Goal: Task Accomplishment & Management: Manage account settings

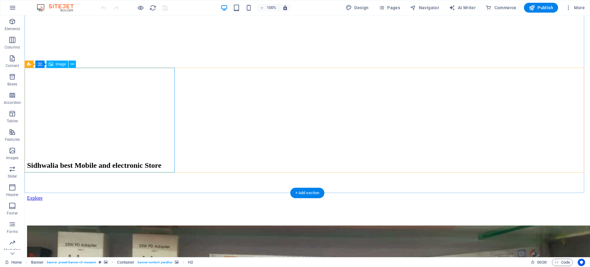
scroll to position [538, 0]
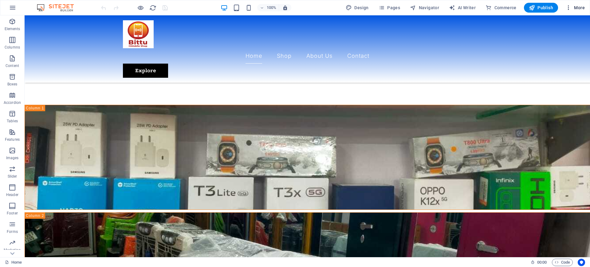
click at [573, 5] on span "More" at bounding box center [574, 8] width 19 height 6
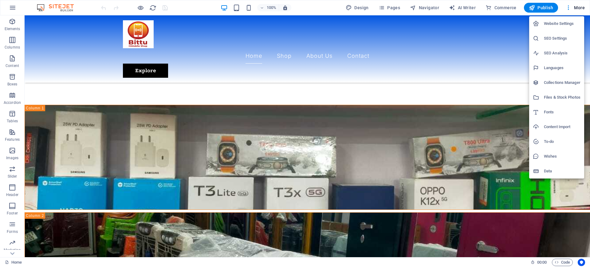
click at [546, 39] on h6 "SEO Settings" at bounding box center [562, 38] width 37 height 7
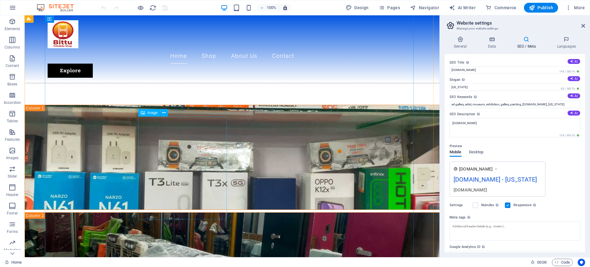
select select "%"
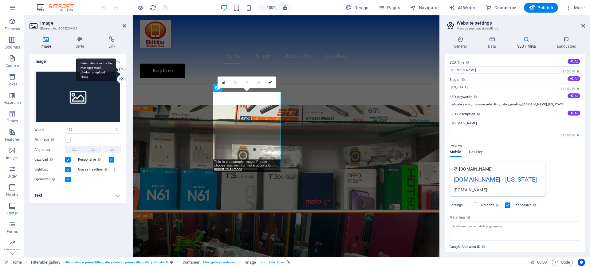
click at [121, 70] on div "Select files from the file manager, stock photos, or upload file(s)" at bounding box center [120, 69] width 9 height 9
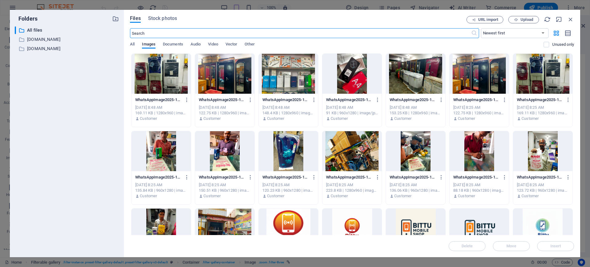
scroll to position [373, 0]
click at [511, 20] on span "Upload" at bounding box center [523, 20] width 25 height 4
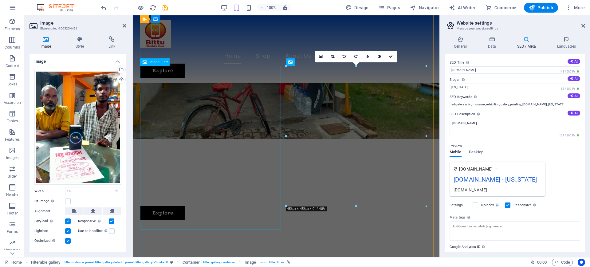
scroll to position [566, 0]
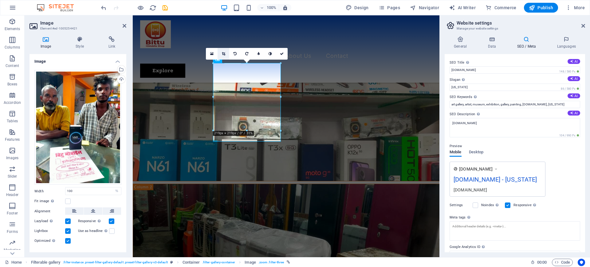
click at [226, 53] on link at bounding box center [224, 54] width 12 height 12
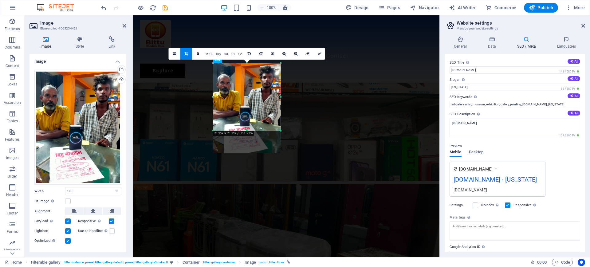
drag, startPoint x: 249, startPoint y: 92, endPoint x: 250, endPoint y: 102, distance: 9.3
click at [250, 102] on div at bounding box center [246, 108] width 67 height 90
type input "286"
select select "px"
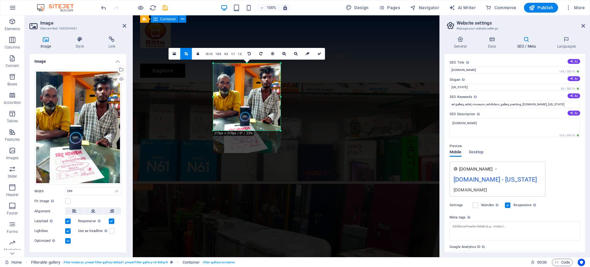
scroll to position [579, 0]
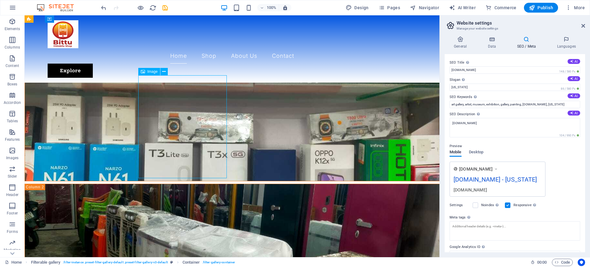
select select "px"
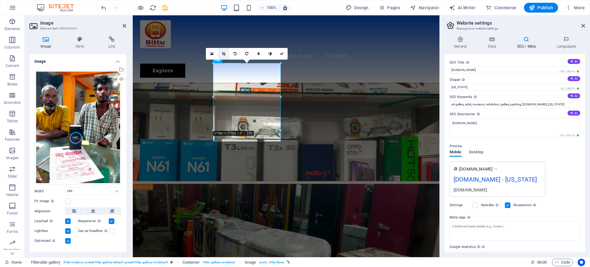
click at [225, 53] on icon at bounding box center [223, 54] width 3 height 4
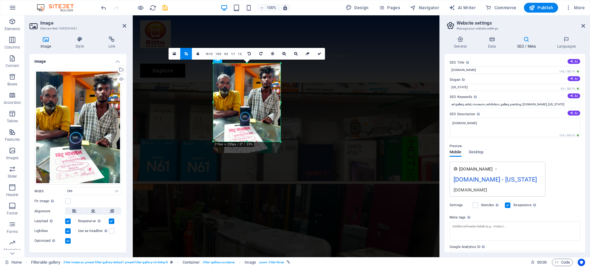
drag, startPoint x: 248, startPoint y: 131, endPoint x: 247, endPoint y: 141, distance: 10.1
click at [247, 141] on div at bounding box center [246, 142] width 67 height 2
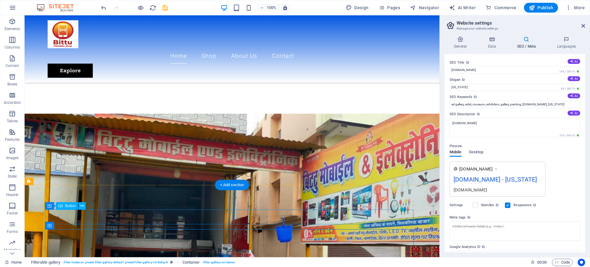
scroll to position [41, 0]
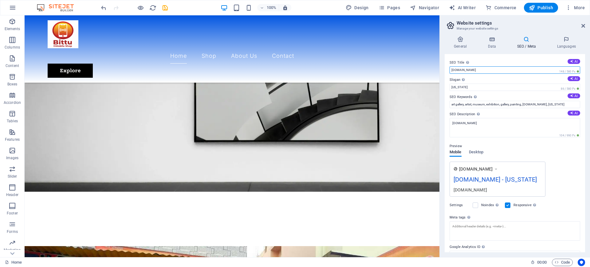
drag, startPoint x: 467, startPoint y: 71, endPoint x: 499, endPoint y: 71, distance: 32.6
click at [499, 71] on input "[DOMAIN_NAME]" at bounding box center [515, 69] width 131 height 7
click at [459, 71] on input "bittumobile" at bounding box center [515, 69] width 131 height 7
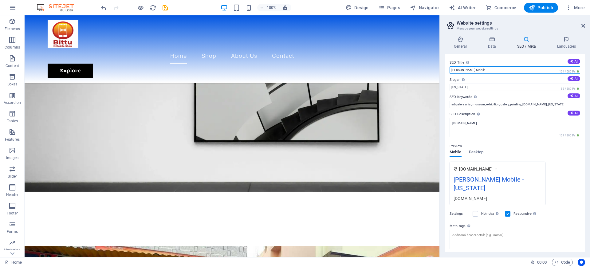
drag, startPoint x: 453, startPoint y: 69, endPoint x: 447, endPoint y: 69, distance: 6.5
click at [447, 69] on div "SEO Title The title of your website - make it something that stands out in sear…" at bounding box center [515, 153] width 140 height 198
click at [472, 69] on input "Bittu Mobile" at bounding box center [515, 69] width 131 height 7
type input "Bittu Mobile Sidhhi Vinayak"
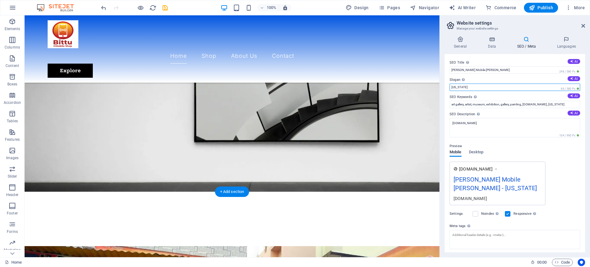
drag, startPoint x: 494, startPoint y: 104, endPoint x: 427, endPoint y: 89, distance: 68.8
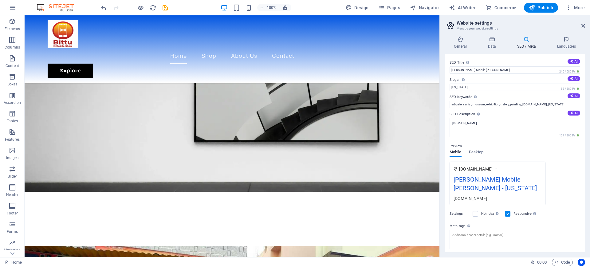
click at [447, 86] on div "SEO Title The title of your website - make it something that stands out in sear…" at bounding box center [515, 153] width 140 height 198
click at [470, 86] on input "New York" at bounding box center [515, 87] width 131 height 7
type input "N"
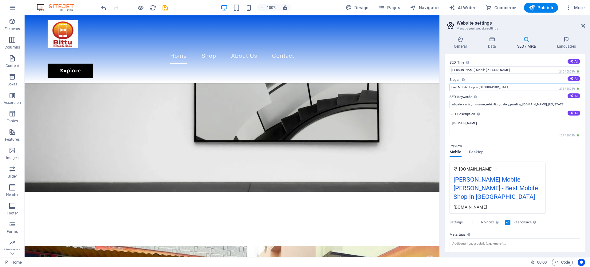
type input "Best Mobile Shop in Sidhwalia"
click at [470, 104] on input "art gallery, artist, museum, exhibition, gallery, painting, bittumobile.shop, N…" at bounding box center [515, 104] width 131 height 7
click at [569, 104] on input "art gallery, artist, museum, exhibition, gallery, painting, bittumobile.shop, N…" at bounding box center [515, 104] width 131 height 7
drag, startPoint x: 524, startPoint y: 104, endPoint x: 446, endPoint y: 97, distance: 78.7
click at [446, 97] on div "SEO Title The title of your website - make it something that stands out in sear…" at bounding box center [515, 153] width 140 height 198
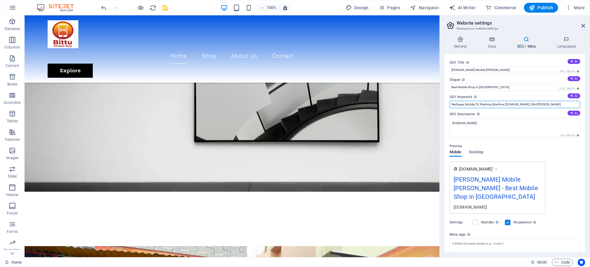
click at [489, 106] on input "Recharge, Mobile,TV, Washing Machine, bittumobile.shop, Shri Sidhhi Vinayak" at bounding box center [515, 104] width 131 height 7
type input "Recharge, Mobile,TV, Washing Machine, bittumobile.shop, Shri Sidhhi Vinayak"
click at [483, 126] on textarea "[DOMAIN_NAME]" at bounding box center [515, 127] width 131 height 19
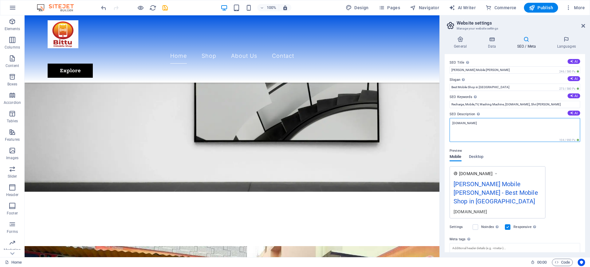
paste textarea "Recharge, Mobile,TV, Washing Machine, bittumobile.shop, Shri Sidhhi Vinayak"
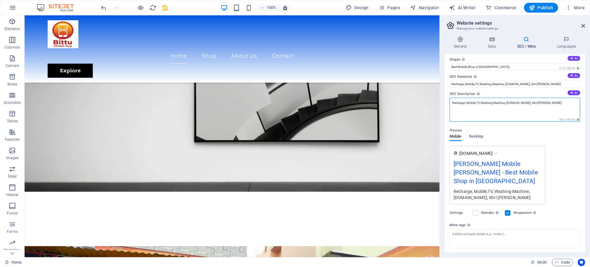
scroll to position [47, 0]
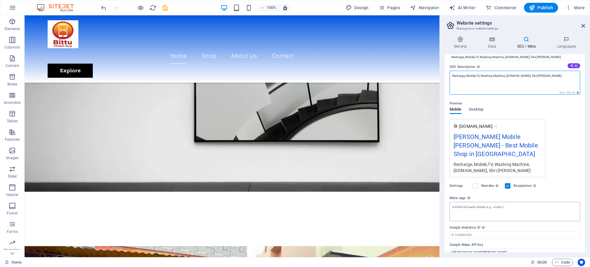
type textarea "Recharge, Mobile,TV, Washing Machine, bittumobile.shop, Shri Sidhhi Vinayak"
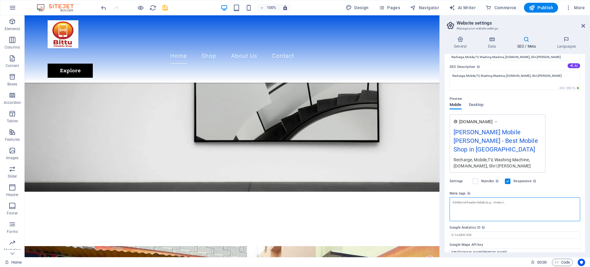
click at [476, 197] on textarea "Meta tags Enter HTML code here that will be placed inside the tags of your webs…" at bounding box center [515, 209] width 131 height 24
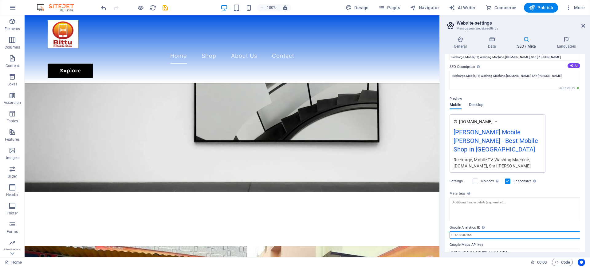
click at [464, 231] on input "Google Analytics ID Please only add the Google Analytics ID. We automatically i…" at bounding box center [515, 234] width 131 height 7
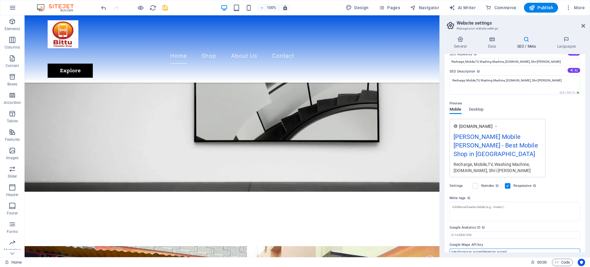
click at [479, 249] on input "https://www.google.com/maps/place/Bittu+Mobile+And+Electronics/@26.3316566,84.6…" at bounding box center [515, 252] width 131 height 7
drag, startPoint x: 478, startPoint y: 245, endPoint x: 590, endPoint y: 252, distance: 111.5
click at [590, 252] on div "General Data SEO / Meta Languages Website name bittumobile.shop Logo Drag files…" at bounding box center [515, 144] width 150 height 226
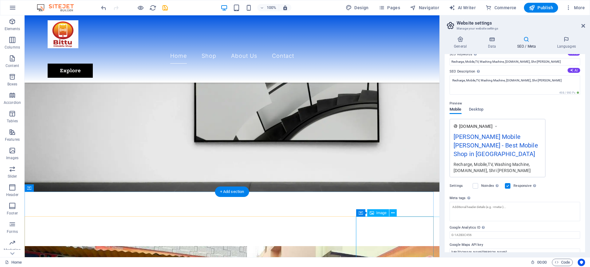
drag, startPoint x: 614, startPoint y: 268, endPoint x: 395, endPoint y: 240, distance: 221.1
click at [483, 249] on input "https://www.google.com/maps/place/Bittu+Mobile+And+Electronics/@26.3316566,84.6…" at bounding box center [515, 252] width 131 height 7
drag, startPoint x: 515, startPoint y: 260, endPoint x: 411, endPoint y: 244, distance: 104.4
click at [498, 249] on input "https://www.google.com/maps/place/Bittu+Mobile+And+Electronics/@26.3316566,84.6…" at bounding box center [515, 252] width 131 height 7
click at [561, 249] on input "https://www.google.com/maps/place/Bittu+Mobile+And+Electronics/@26.3316566,84.6…" at bounding box center [515, 252] width 131 height 7
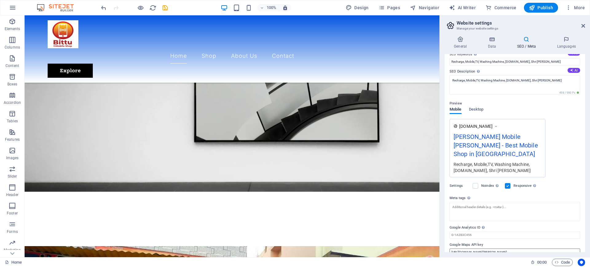
paste input "Sidhivinayak+Mobile+%26+Electronics+Goods/@26.3303612,84.6675138,46m/data=!3m1!…"
type input "https://www.google.com/maps/place/Sidhivinayak+Mobile+%26+Electronics+Goods/@26…"
click at [169, 10] on div "100% Design Pages Navigator AI Writer Commerce Publish More" at bounding box center [343, 8] width 487 height 10
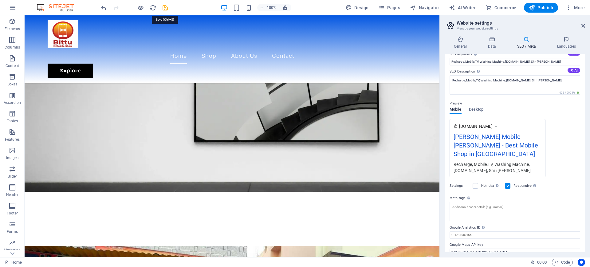
click at [167, 10] on icon "save" at bounding box center [165, 7] width 7 height 7
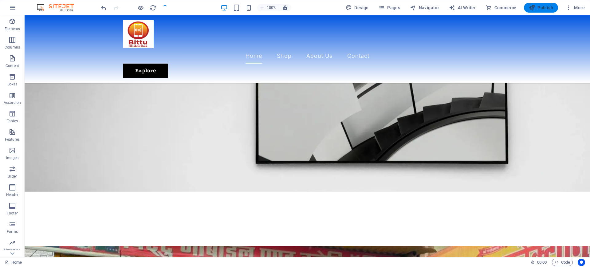
click at [546, 10] on span "Publish" at bounding box center [541, 8] width 24 height 6
checkbox input "false"
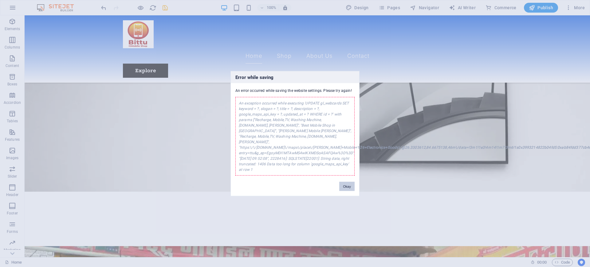
click at [351, 184] on button "Okay" at bounding box center [346, 186] width 15 height 9
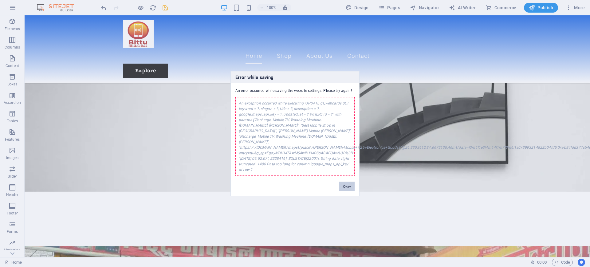
click at [342, 186] on button "Okay" at bounding box center [346, 186] width 15 height 9
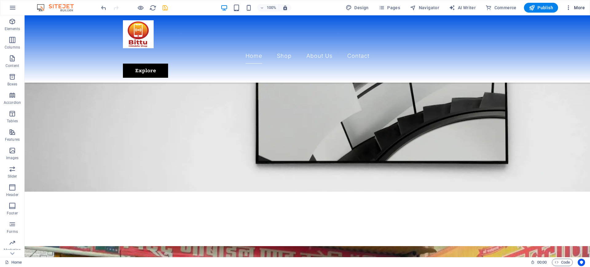
click at [578, 5] on span "More" at bounding box center [574, 8] width 19 height 6
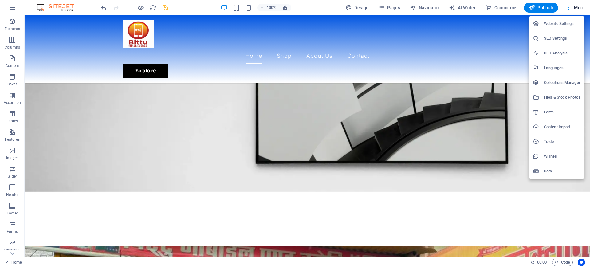
click at [543, 56] on div at bounding box center [538, 53] width 11 height 6
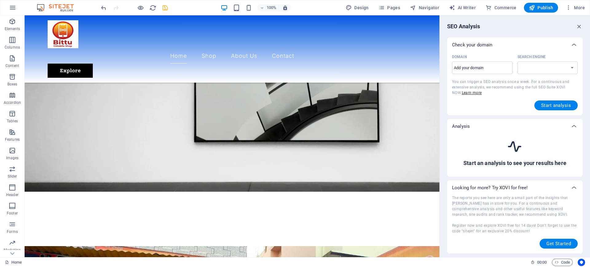
select select "google.com"
click at [581, 22] on div "SEO Analysis Check your domain Domain ​ Search Engine google.de google.at googl…" at bounding box center [515, 136] width 150 height 242
click at [556, 67] on select "google.de google.at google.es google.co.uk google.fr google.it google.ch google…" at bounding box center [547, 67] width 61 height 13
click at [578, 30] on div "SEO Analysis" at bounding box center [515, 26] width 136 height 7
click at [578, 29] on icon "button" at bounding box center [579, 26] width 7 height 7
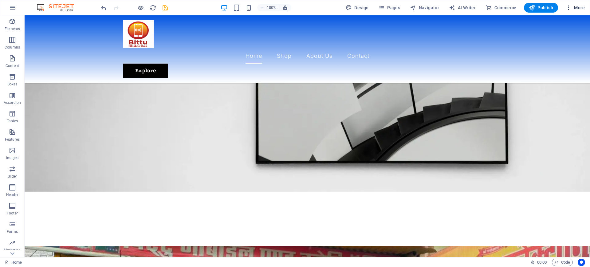
click at [572, 9] on span "More" at bounding box center [574, 8] width 19 height 6
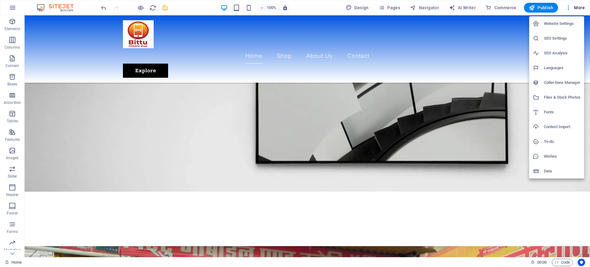
click at [561, 41] on h6 "SEO Settings" at bounding box center [562, 38] width 37 height 7
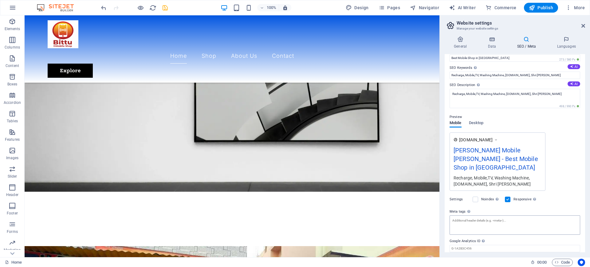
scroll to position [43, 0]
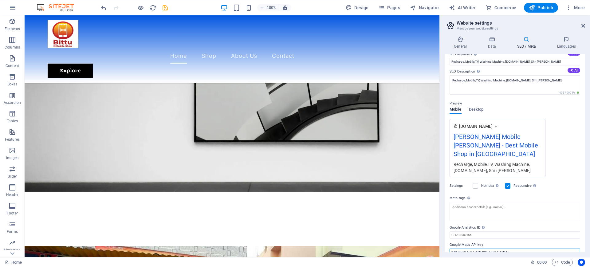
click at [469, 249] on input "https://www.google.com/maps/place/Sidhivinayak+Mobile+%26+Electronics+Goods/@26…" at bounding box center [515, 252] width 131 height 7
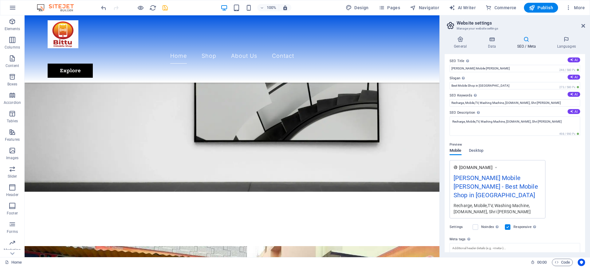
scroll to position [0, 0]
click at [557, 162] on div "www.example.com Bittu Mobile Sidhhi Vinayak - Best Mobile Shop in Sidhwalia Rec…" at bounding box center [515, 191] width 131 height 58
click at [574, 112] on button "AI" at bounding box center [574, 113] width 13 height 5
type textarea "Discover Sidhwalias premier mobile and electronics store! Explore quality produ…"
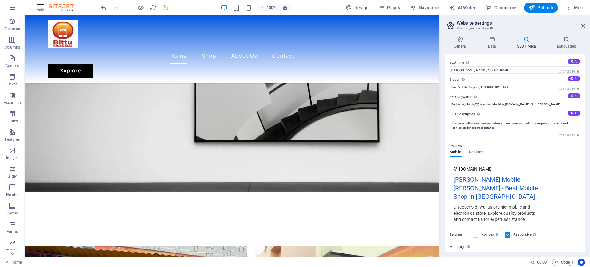
click at [575, 96] on button "AI" at bounding box center [574, 95] width 13 height 5
type input "Sidhwalia mobile store, electronic store Sidhwalia, best mobile shop [GEOGRAPHI…"
click at [572, 79] on button "AI" at bounding box center [574, 78] width 13 height 5
type input "Your One-Stop Shop for Mobile Excellence!"
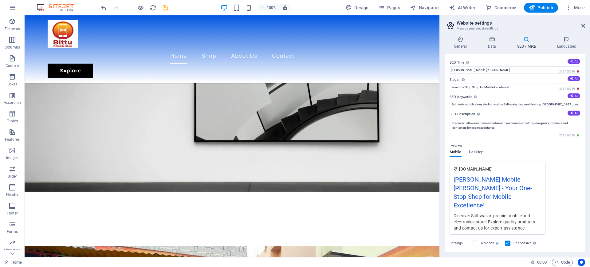
click at [572, 63] on icon at bounding box center [571, 61] width 3 height 3
type input "Sidhwalia: Top Mobile & Electronics"
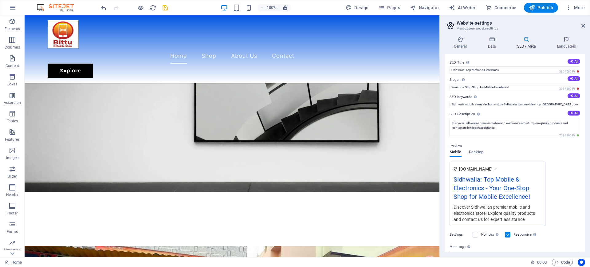
scroll to position [57, 0]
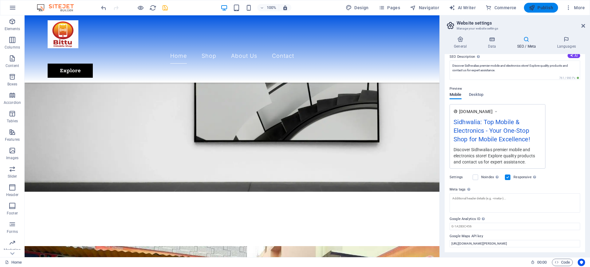
click at [545, 6] on span "Publish" at bounding box center [541, 8] width 24 height 6
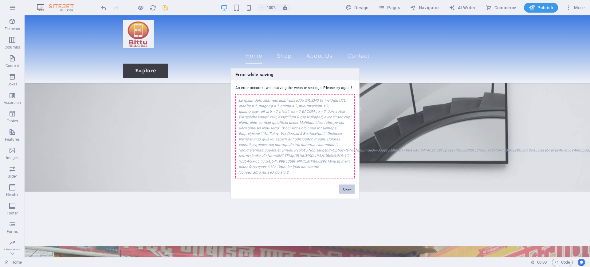
click at [344, 192] on button "Okay" at bounding box center [346, 188] width 15 height 9
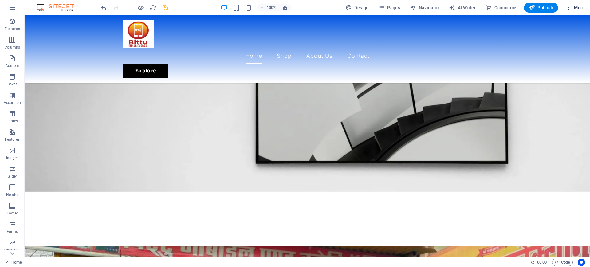
click at [566, 6] on icon "button" at bounding box center [568, 8] width 6 height 6
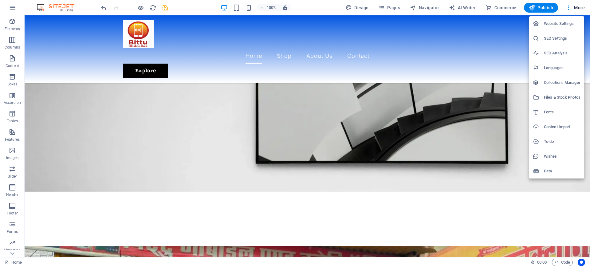
click at [553, 36] on h6 "SEO Settings" at bounding box center [562, 38] width 37 height 7
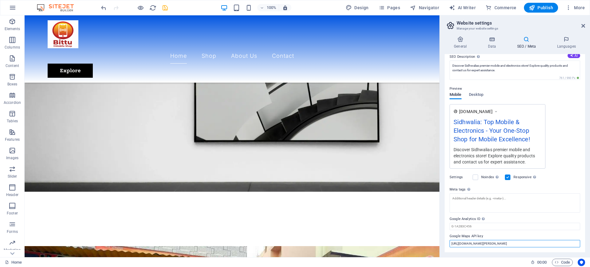
click at [467, 243] on input "https://www.google.com/maps/place/Sidhivinayak+Mobile+%26+Electronics+Goods/@26…" at bounding box center [515, 243] width 131 height 7
click at [476, 228] on input "Google Analytics ID Please only add the Google Analytics ID. We automatically i…" at bounding box center [515, 226] width 131 height 7
click at [538, 8] on span "Publish" at bounding box center [541, 8] width 24 height 6
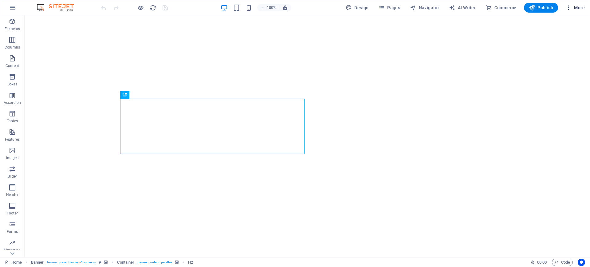
click at [472, 7] on span "More" at bounding box center [574, 8] width 19 height 6
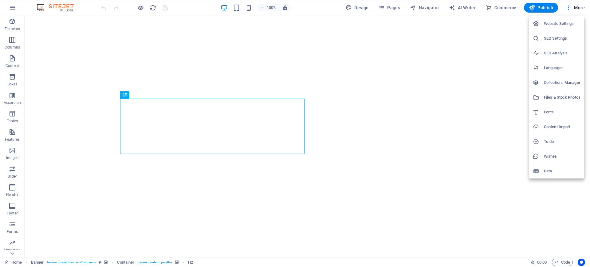
click at [472, 36] on h6 "SEO Settings" at bounding box center [562, 38] width 37 height 7
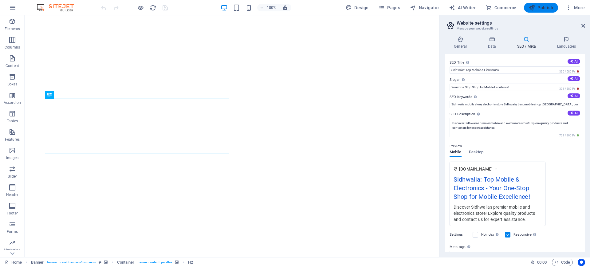
click at [472, 10] on button "Publish" at bounding box center [541, 8] width 34 height 10
